Goal: Find contact information

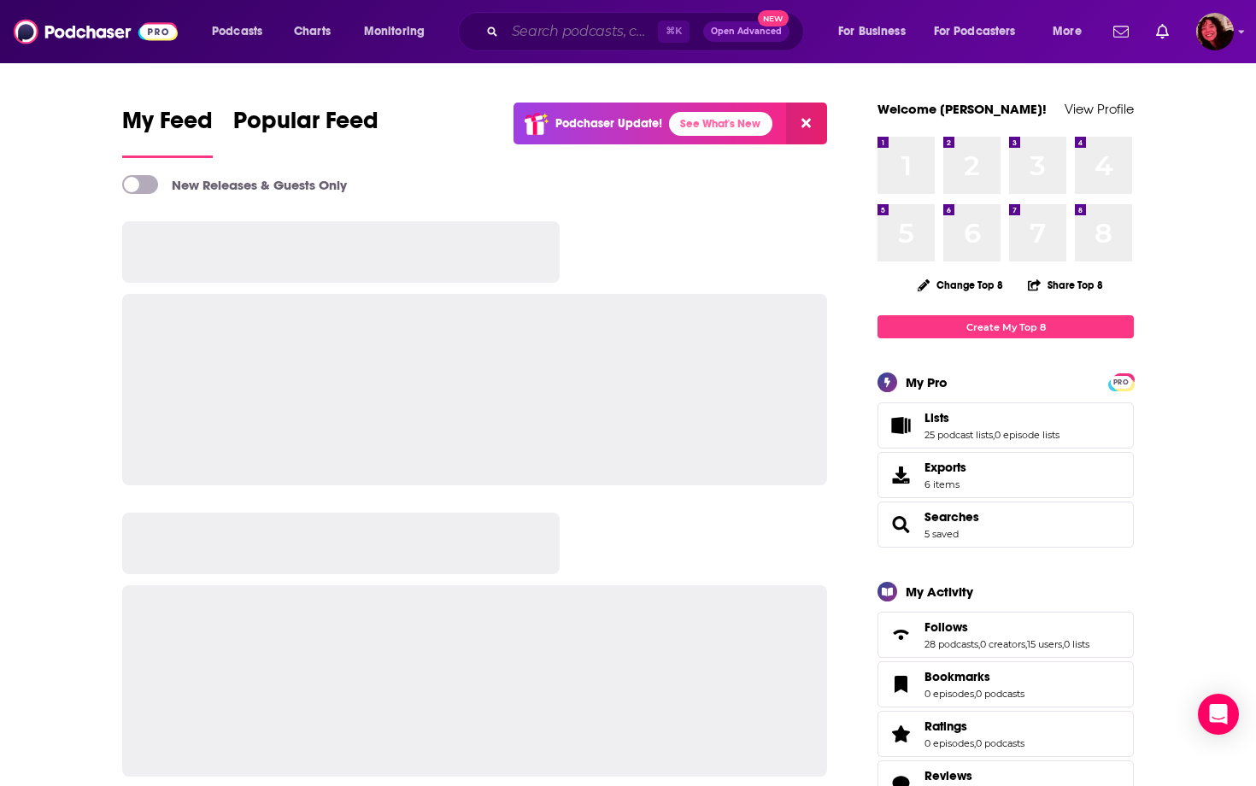
click at [615, 38] on input "Search podcasts, credits, & more..." at bounding box center [581, 31] width 153 height 27
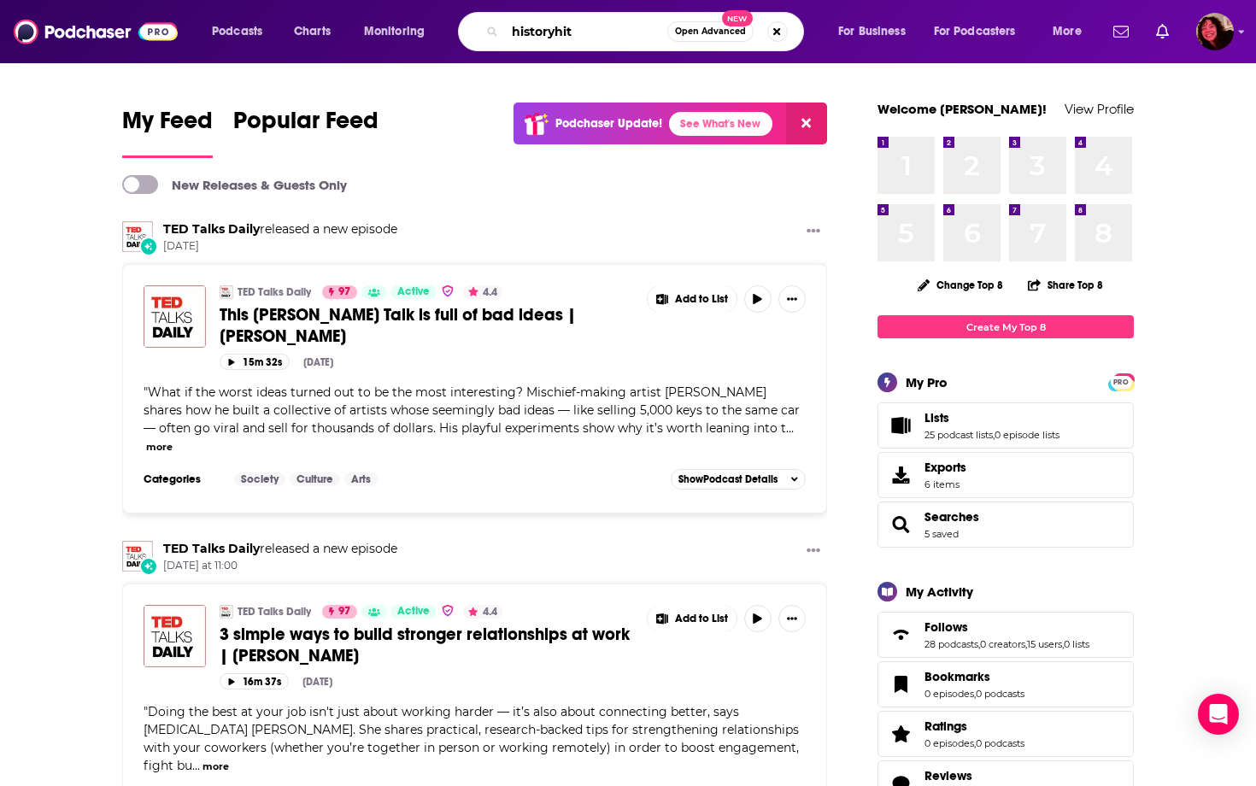
type input "historyhit"
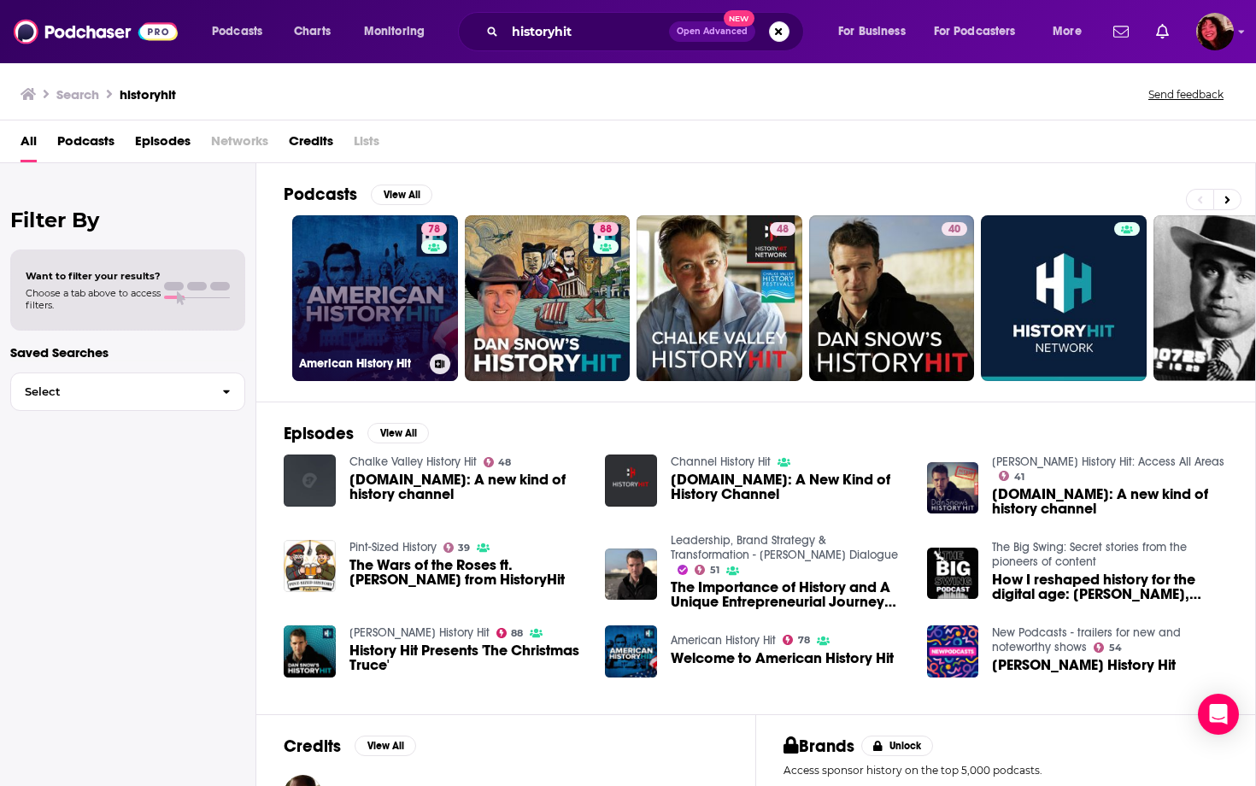
click at [407, 310] on link "78 American History Hit" at bounding box center [375, 298] width 166 height 166
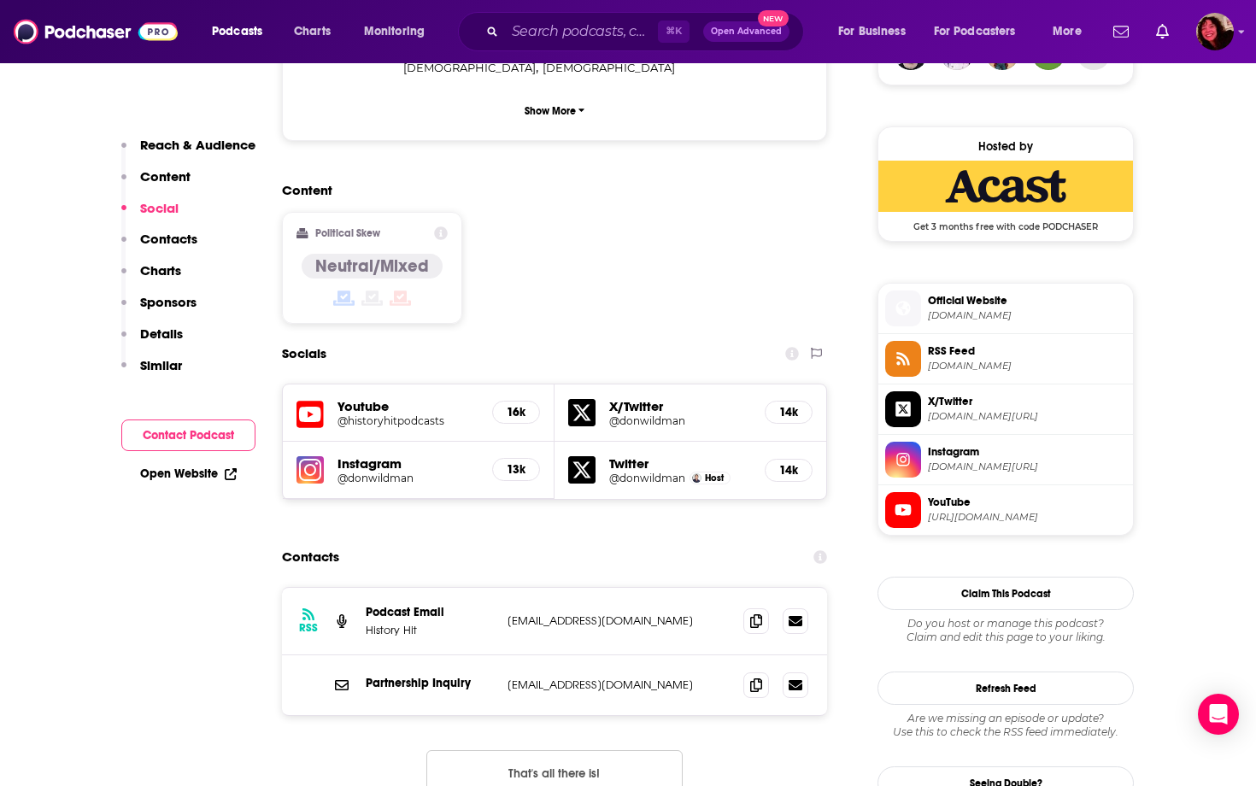
scroll to position [1324, 0]
click at [755, 677] on icon at bounding box center [756, 684] width 12 height 14
click at [559, 540] on div "Contacts" at bounding box center [554, 556] width 545 height 32
